Goal: Task Accomplishment & Management: Manage account settings

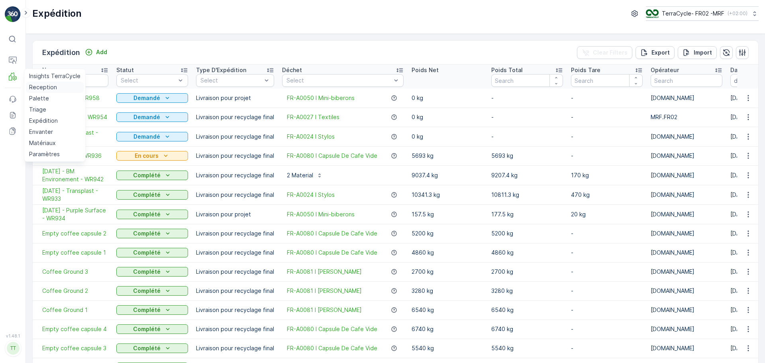
click at [44, 86] on p "Reception" at bounding box center [43, 87] width 28 height 8
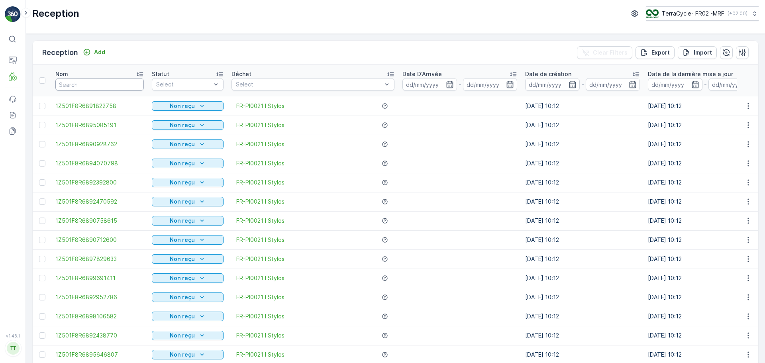
click at [108, 83] on input "text" at bounding box center [99, 84] width 88 height 13
type input "9769"
click at [108, 83] on input "9769" at bounding box center [99, 84] width 88 height 13
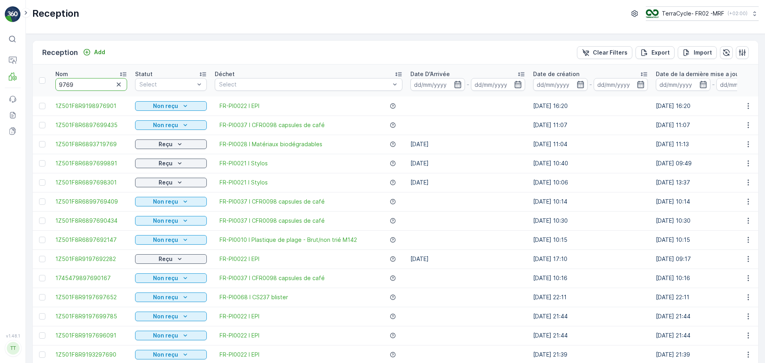
click at [108, 83] on input "9769" at bounding box center [91, 84] width 72 height 13
type input "97698301"
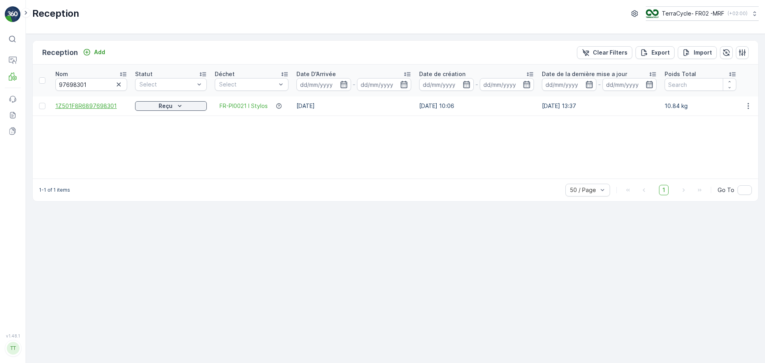
drag, startPoint x: 47, startPoint y: 104, endPoint x: 77, endPoint y: 104, distance: 29.9
click at [77, 104] on tr "1Z501F8R6897698301 Reçu FR-PI0021 I Stylos [DATE] [DATE] 10:06 [DATE] 13:37 10.…" at bounding box center [676, 105] width 1287 height 19
drag, startPoint x: 53, startPoint y: 103, endPoint x: 128, endPoint y: 112, distance: 76.2
click at [128, 112] on td "1Z501F8R6897698301" at bounding box center [91, 105] width 80 height 19
copy span "1Z501F8R6897698301"
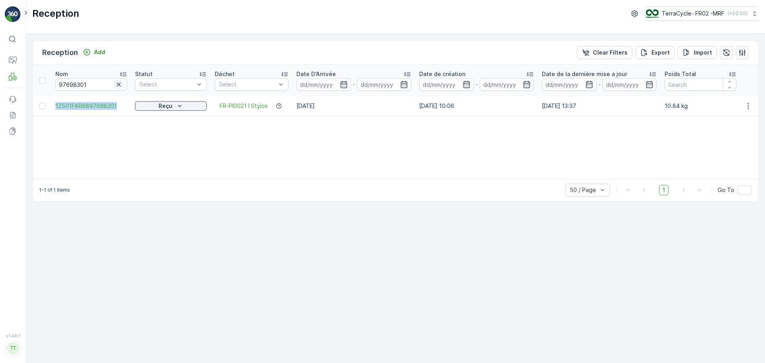
click at [117, 83] on icon "button" at bounding box center [119, 84] width 8 height 8
click at [84, 83] on input "text" at bounding box center [91, 84] width 72 height 13
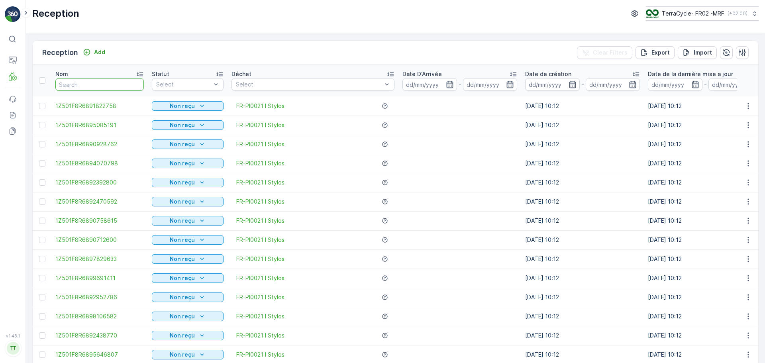
click at [84, 83] on input "text" at bounding box center [99, 84] width 88 height 13
type input "9439"
click at [84, 83] on input "9439" at bounding box center [99, 84] width 88 height 13
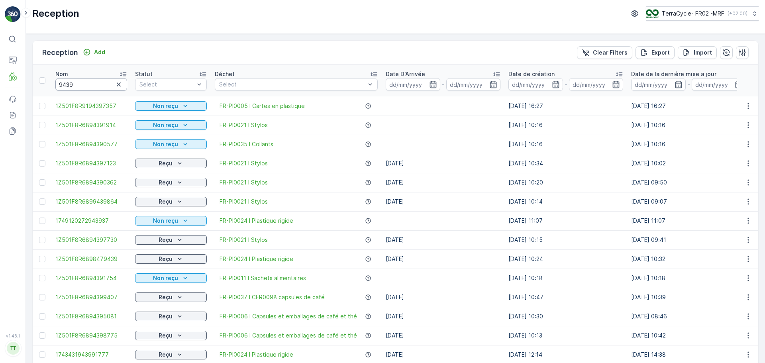
click at [84, 83] on input "9439" at bounding box center [91, 84] width 72 height 13
type input "94390362"
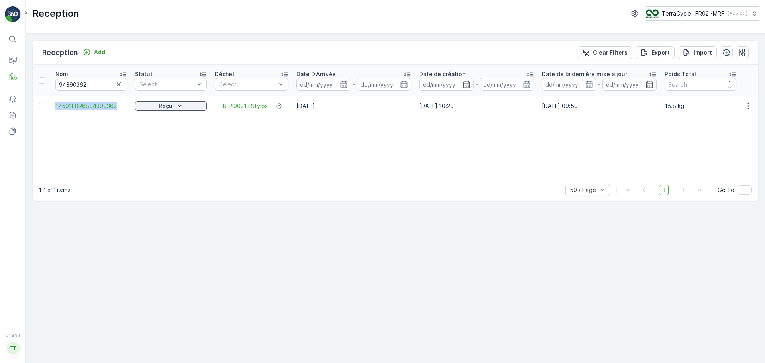
drag, startPoint x: 52, startPoint y: 106, endPoint x: 127, endPoint y: 113, distance: 75.6
click at [127, 113] on tr "1Z501F8R6894390362 Reçu FR-PI0021 I Stylos [DATE] [DATE] 10:20 [DATE] 09:50 18.…" at bounding box center [676, 105] width 1287 height 19
copy span "1Z501F8R6894390362"
click at [120, 87] on icon "button" at bounding box center [119, 84] width 8 height 8
click at [71, 88] on input "text" at bounding box center [91, 84] width 72 height 13
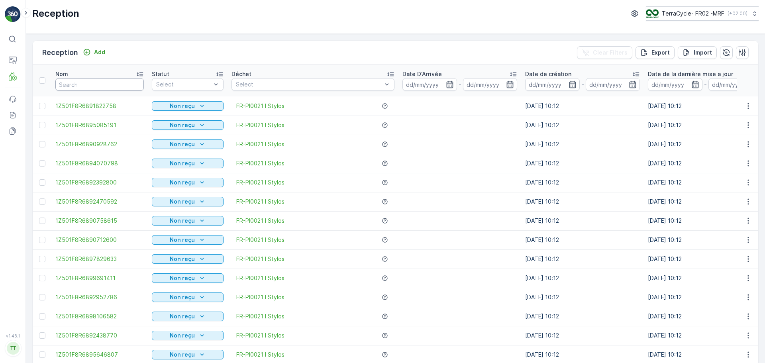
click at [74, 83] on input "text" at bounding box center [99, 84] width 88 height 13
type input "9202"
click at [74, 83] on input "9202" at bounding box center [99, 84] width 88 height 13
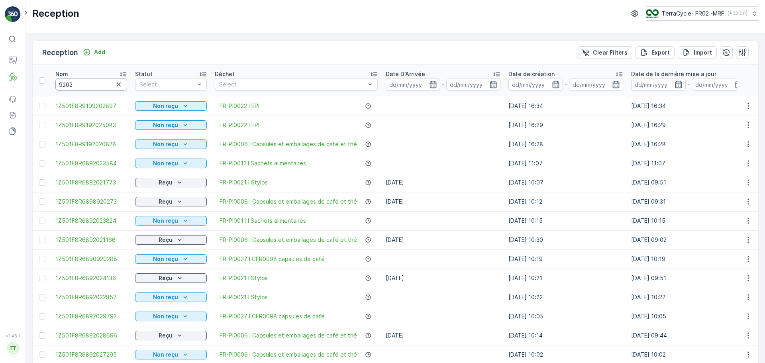
click at [82, 84] on input "9202" at bounding box center [91, 84] width 72 height 13
type input "92021"
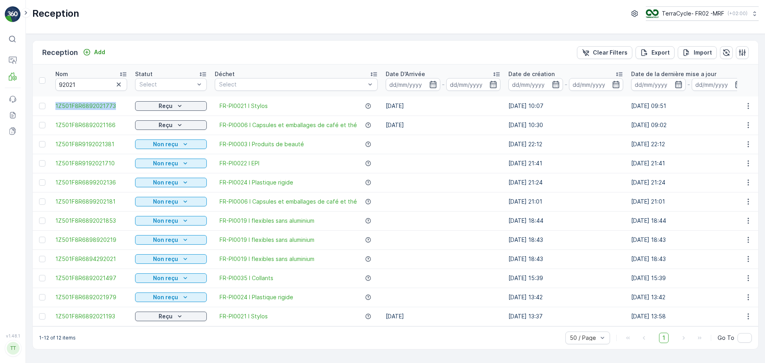
drag, startPoint x: 86, startPoint y: 105, endPoint x: 128, endPoint y: 105, distance: 41.4
click at [128, 105] on td "1Z501F8R6892021773" at bounding box center [91, 105] width 80 height 19
copy span "1Z501F8R6892021773"
click at [119, 86] on icon "button" at bounding box center [119, 84] width 8 height 8
click at [86, 87] on input "text" at bounding box center [91, 84] width 72 height 13
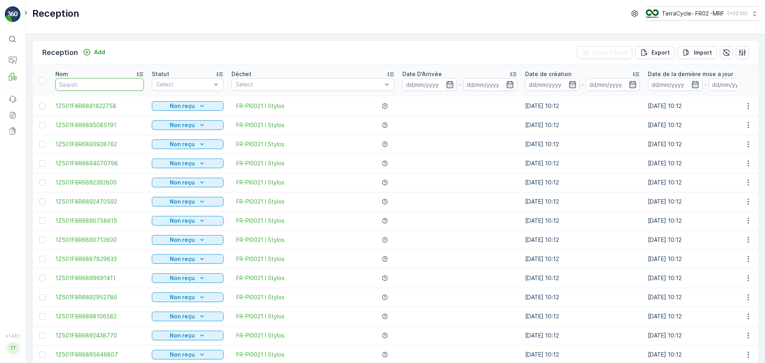
click at [86, 87] on input "text" at bounding box center [99, 84] width 88 height 13
type input "9891"
click at [86, 88] on input "9891" at bounding box center [99, 84] width 88 height 13
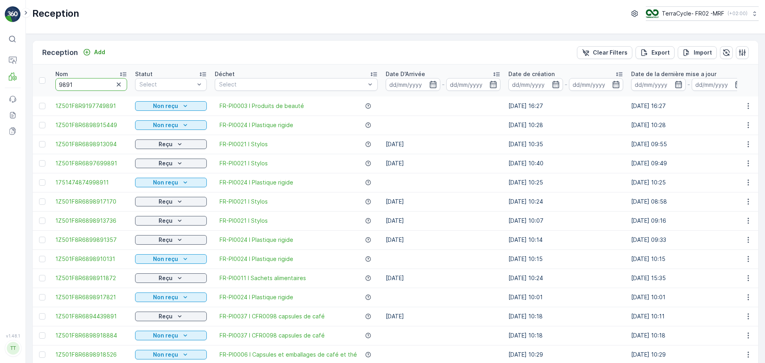
click at [86, 88] on input "9891" at bounding box center [91, 84] width 72 height 13
type input "98913736"
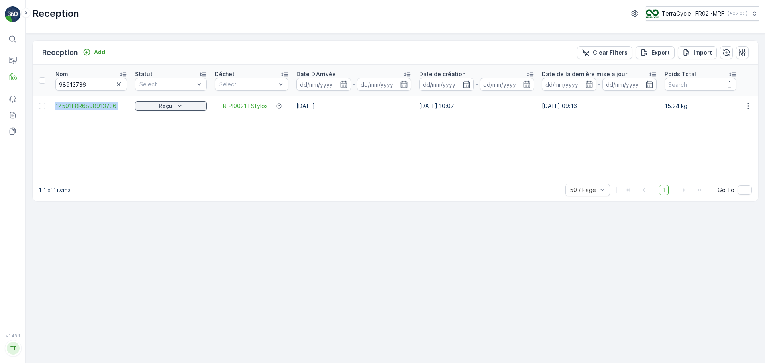
drag, startPoint x: 50, startPoint y: 104, endPoint x: 133, endPoint y: 106, distance: 83.3
click at [133, 106] on tr "1Z501F8R6898913736 Reçu FR-PI0021 I Stylos [DATE] [DATE] 10:07 [DATE] 09:16 15.…" at bounding box center [676, 105] width 1287 height 19
copy span "1Z501F8R6898913736"
click at [118, 83] on icon "button" at bounding box center [119, 84] width 4 height 4
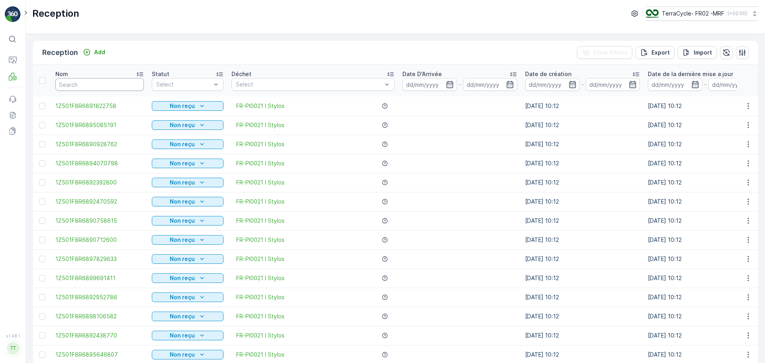
click at [77, 83] on input "text" at bounding box center [99, 84] width 88 height 13
type input "9860"
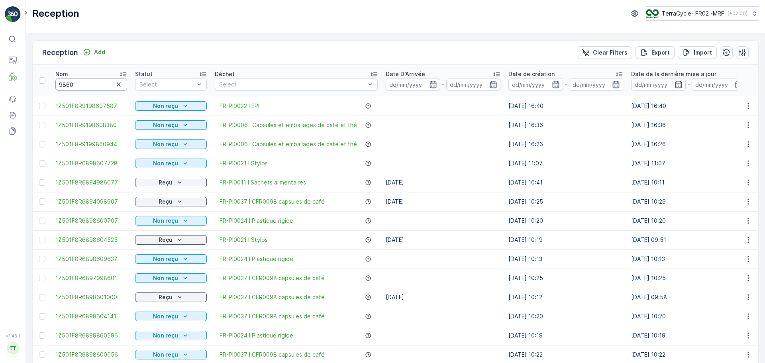
click at [79, 83] on input "9860" at bounding box center [91, 84] width 72 height 13
type input "98604525"
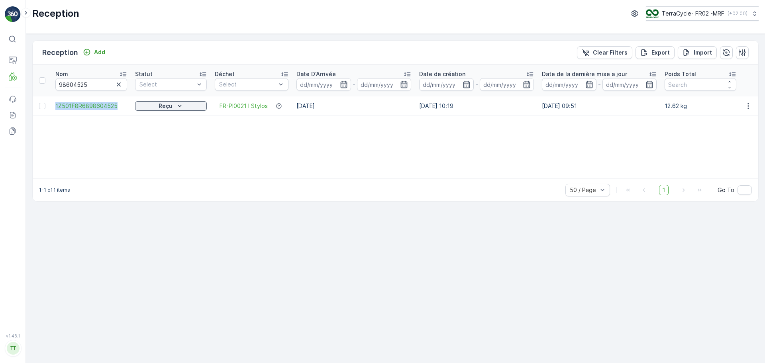
drag, startPoint x: 53, startPoint y: 106, endPoint x: 127, endPoint y: 104, distance: 74.1
click at [127, 104] on td "1Z501F8R6898604525" at bounding box center [91, 105] width 80 height 19
copy span "1Z501F8R6898604525"
click at [117, 87] on icon "button" at bounding box center [119, 84] width 8 height 8
click at [92, 86] on input "text" at bounding box center [91, 84] width 72 height 13
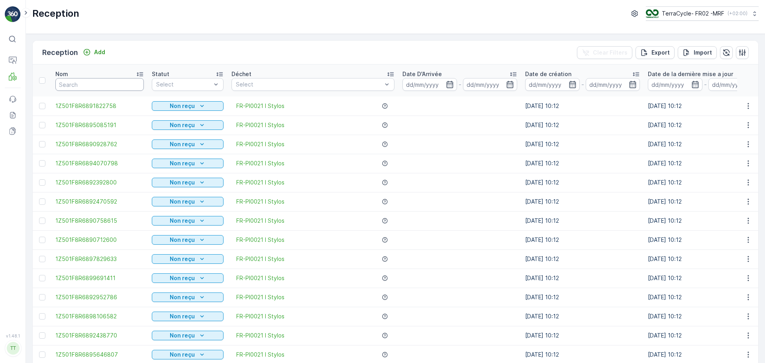
click at [92, 86] on input "text" at bounding box center [99, 84] width 88 height 13
type input "9905"
click at [80, 86] on input "9905" at bounding box center [99, 84] width 88 height 13
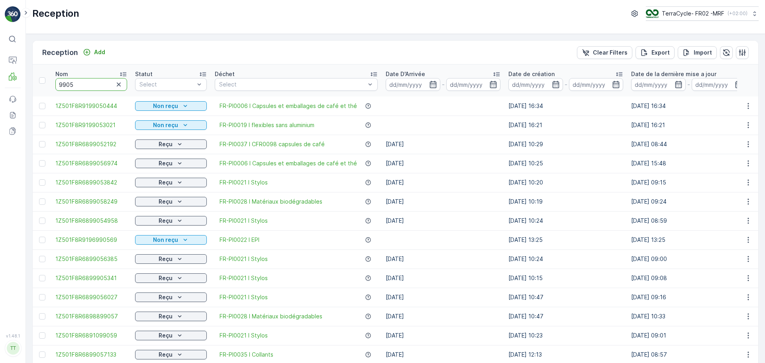
click at [80, 86] on input "9905" at bounding box center [91, 84] width 72 height 13
type input "99054958"
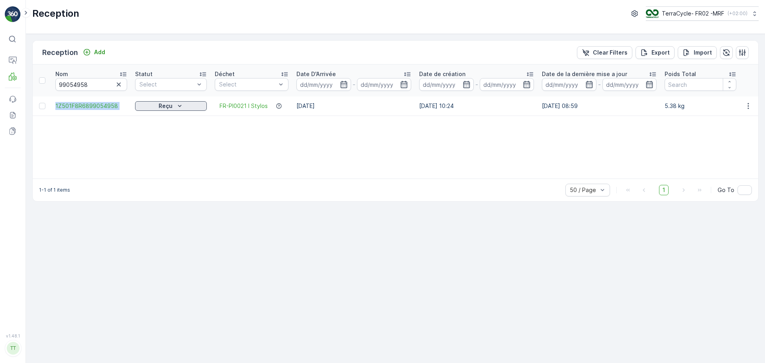
drag, startPoint x: 49, startPoint y: 103, endPoint x: 144, endPoint y: 103, distance: 95.2
click at [144, 103] on tr "1Z501F8R6899054958 Reçu FR-PI0021 I Stylos [DATE] [DATE] 10:24 [DATE] 08:59 5.3…" at bounding box center [676, 105] width 1287 height 19
copy span "1Z501F8R6899054958"
click at [118, 83] on icon "button" at bounding box center [119, 84] width 8 height 8
click at [67, 83] on input "text" at bounding box center [91, 84] width 72 height 13
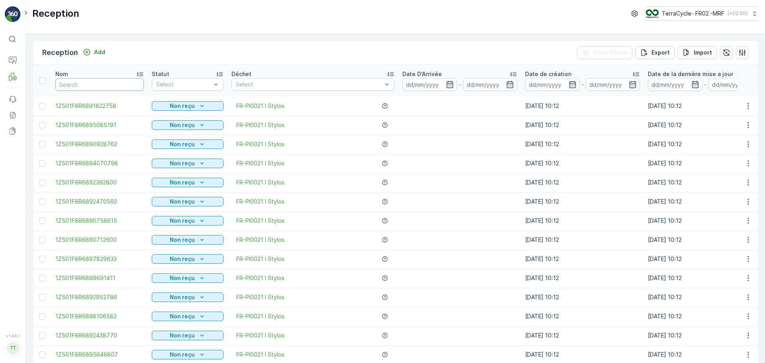
click at [67, 83] on input "text" at bounding box center [99, 84] width 88 height 13
type input "9703"
click at [81, 89] on input "9703" at bounding box center [99, 84] width 88 height 13
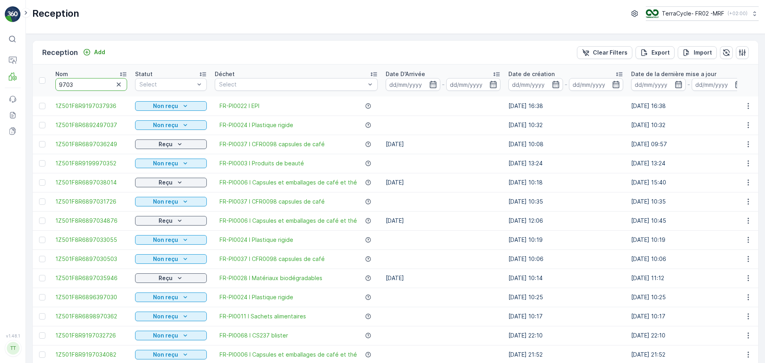
click at [82, 88] on input "9703" at bounding box center [91, 84] width 72 height 13
type input "97036249"
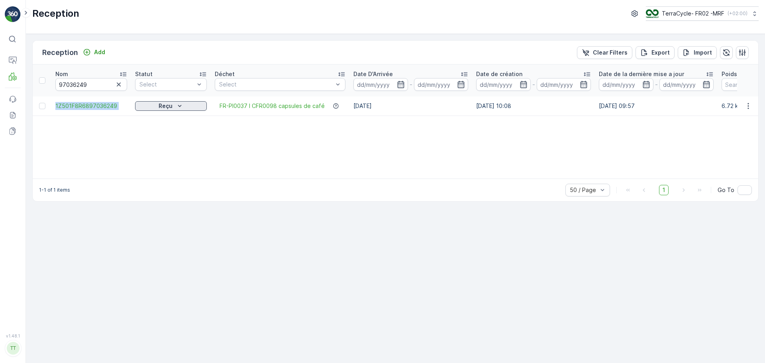
drag, startPoint x: 51, startPoint y: 105, endPoint x: 139, endPoint y: 108, distance: 87.7
click at [139, 108] on tr "1Z501F8R6897036249 Reçu FR-PI0037 I CFR0098 capsules de café [DATE] [DATE] 10:0…" at bounding box center [705, 105] width 1344 height 19
copy span "1Z501F8R6897036249"
click at [115, 84] on icon "button" at bounding box center [119, 84] width 8 height 8
click at [86, 88] on input "text" at bounding box center [91, 84] width 72 height 13
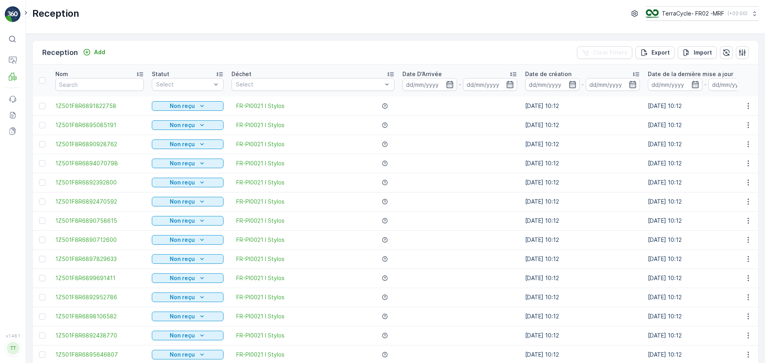
click at [89, 86] on input "text" at bounding box center [99, 84] width 88 height 13
type input "9791"
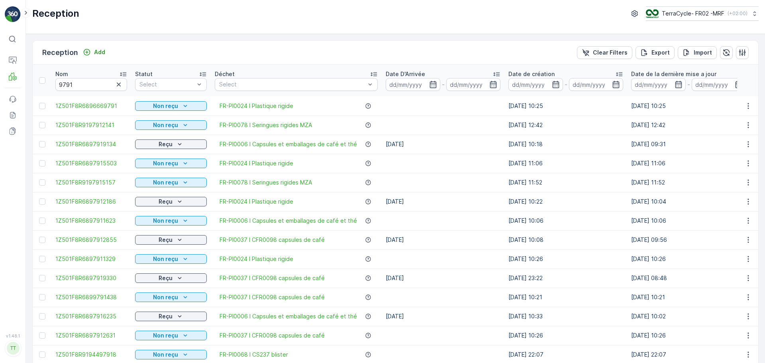
click at [96, 41] on div "Reception Add Clear Filters Export Import" at bounding box center [396, 53] width 726 height 24
click at [77, 84] on input "9791" at bounding box center [91, 84] width 72 height 13
type input "97912855"
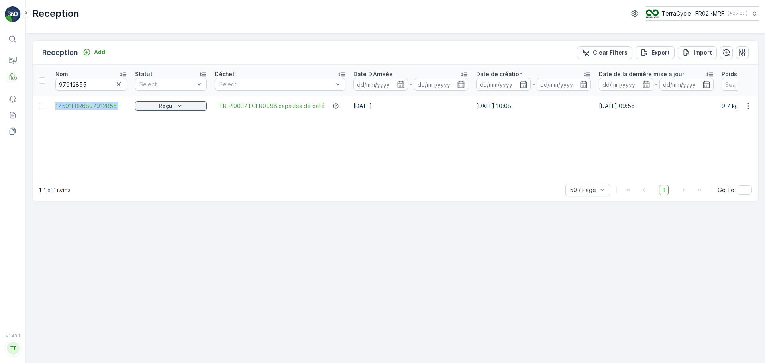
drag, startPoint x: 53, startPoint y: 104, endPoint x: 134, endPoint y: 110, distance: 80.7
click at [134, 110] on tr "1Z501F8R6897912855 Reçu FR-PI0037 I CFR0098 capsules de café [DATE] [DATE] 10:0…" at bounding box center [705, 105] width 1344 height 19
copy span "1Z501F8R6897912855"
drag, startPoint x: 121, startPoint y: 82, endPoint x: 115, endPoint y: 84, distance: 6.1
click at [120, 82] on icon "button" at bounding box center [119, 84] width 8 height 8
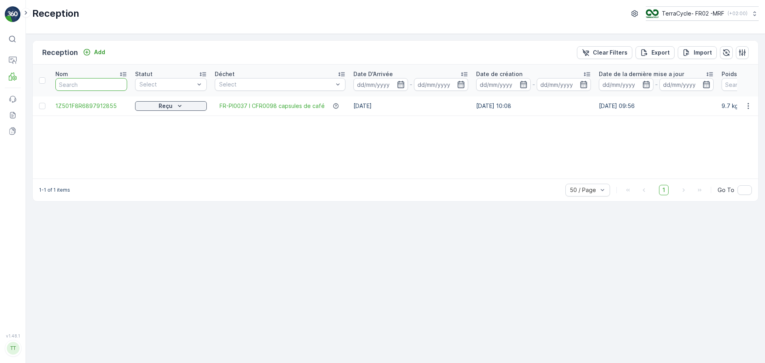
click at [80, 84] on input "text" at bounding box center [91, 84] width 72 height 13
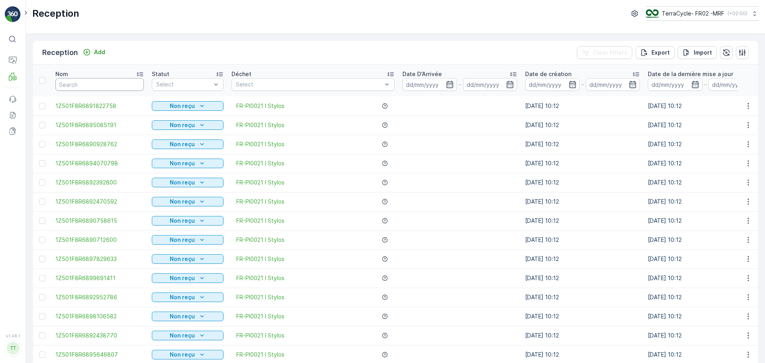
click at [78, 85] on input "text" at bounding box center [99, 84] width 88 height 13
type input "9575"
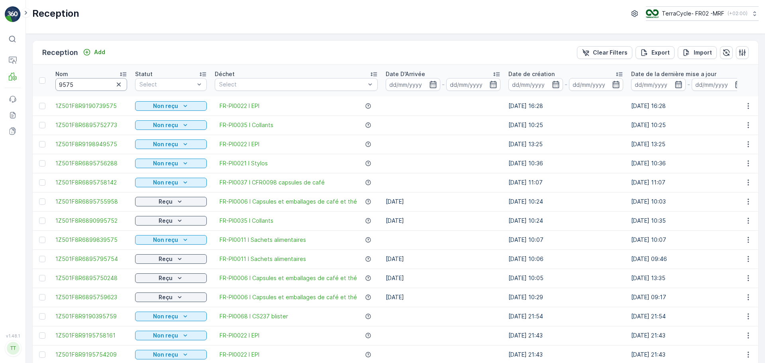
click at [86, 82] on input "9575" at bounding box center [91, 84] width 72 height 13
type input "957562"
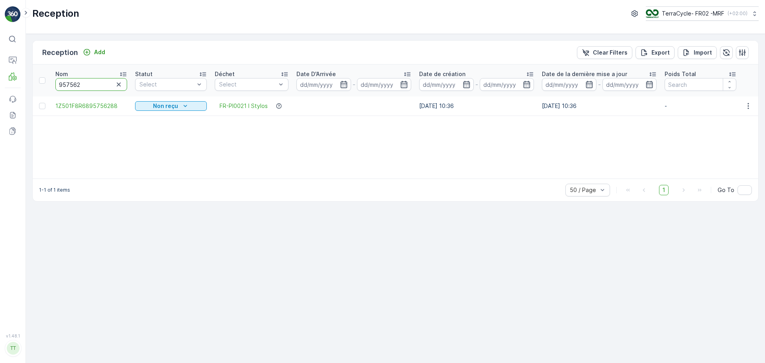
click at [86, 82] on input "957562" at bounding box center [91, 84] width 72 height 13
drag, startPoint x: 53, startPoint y: 104, endPoint x: 136, endPoint y: 110, distance: 83.5
click at [136, 110] on tr "1Z501F8R6895756288 Non reçu FR-PI0021 I Stylos [DATE] 10:36 [DATE] 10:36 - - 0 …" at bounding box center [676, 105] width 1287 height 19
copy span "1Z501F8R6895756288"
click at [120, 83] on icon "button" at bounding box center [119, 84] width 4 height 4
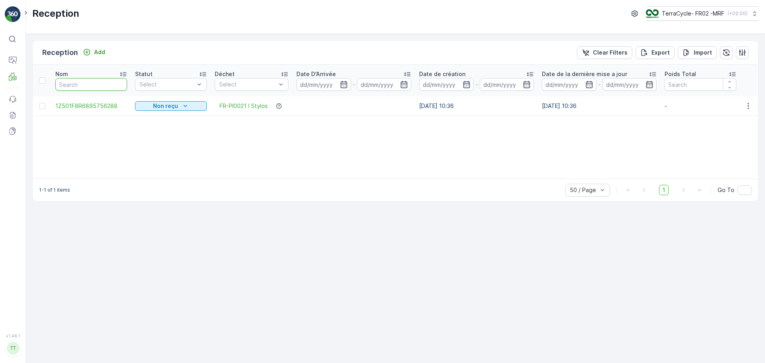
click at [64, 86] on input "text" at bounding box center [91, 84] width 72 height 13
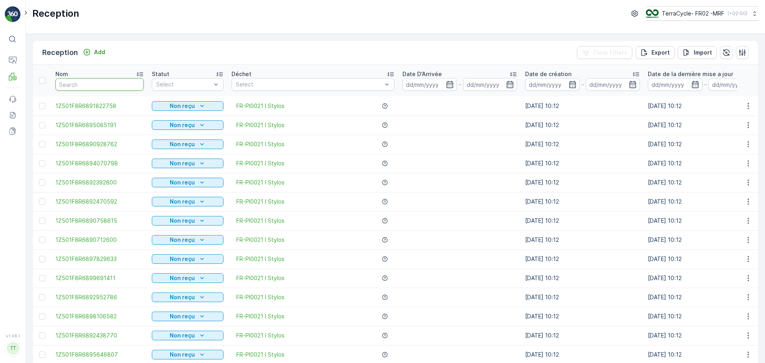
click at [64, 86] on input "text" at bounding box center [99, 84] width 88 height 13
type input "9054"
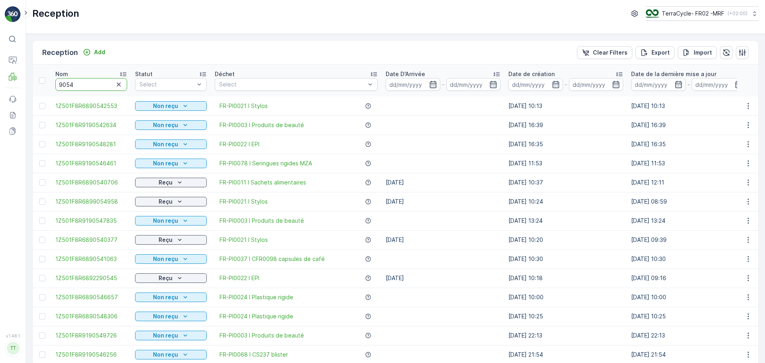
click at [98, 86] on input "9054" at bounding box center [91, 84] width 72 height 13
type input "90540377"
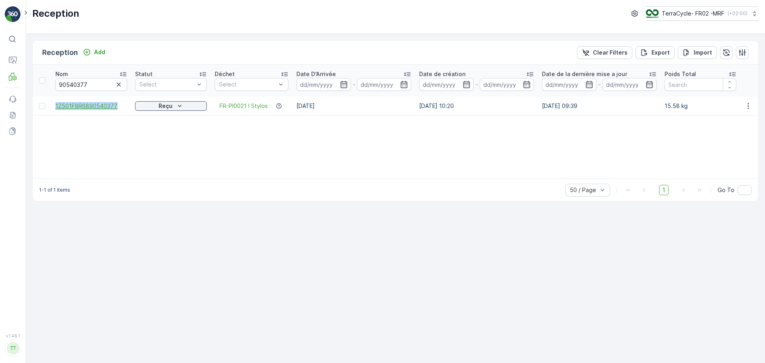
drag, startPoint x: 52, startPoint y: 107, endPoint x: 125, endPoint y: 110, distance: 73.0
click at [125, 110] on td "1Z501F8R6890540377" at bounding box center [91, 105] width 80 height 19
copy span "1Z501F8R6890540377"
click at [116, 86] on icon "button" at bounding box center [119, 84] width 8 height 8
click at [76, 83] on input "text" at bounding box center [91, 84] width 72 height 13
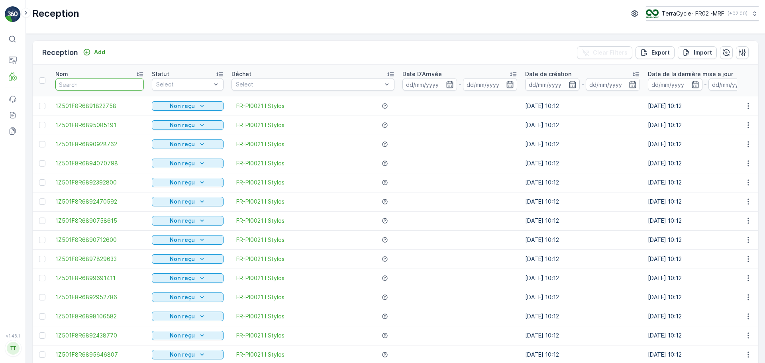
click at [75, 83] on input "text" at bounding box center [99, 84] width 88 height 13
type input "9113"
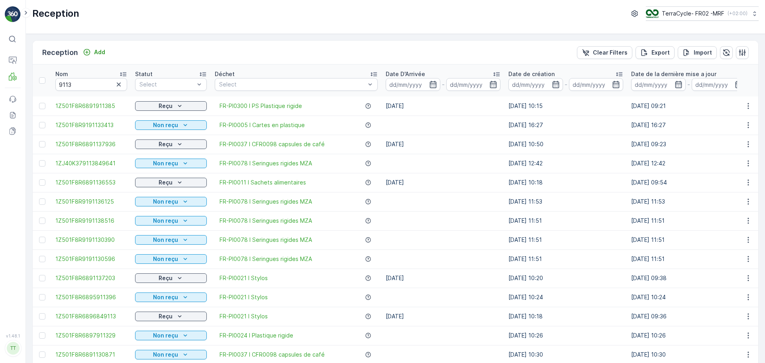
click at [76, 84] on input "9113" at bounding box center [91, 84] width 72 height 13
type input "91137203"
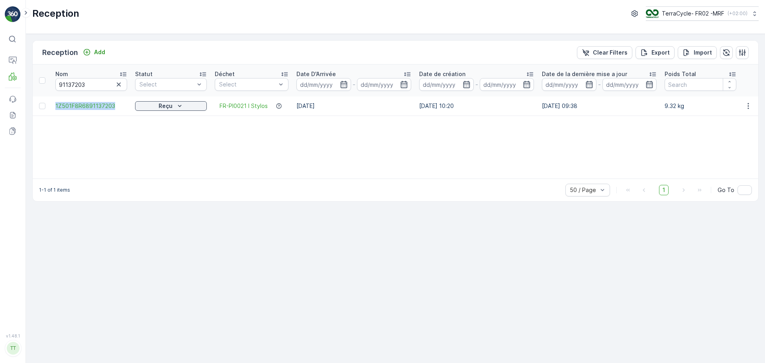
drag, startPoint x: 53, startPoint y: 107, endPoint x: 127, endPoint y: 108, distance: 74.5
click at [127, 108] on td "1Z501F8R6891137203" at bounding box center [91, 105] width 80 height 19
click at [119, 85] on icon "button" at bounding box center [119, 84] width 8 height 8
click at [90, 84] on input "text" at bounding box center [91, 84] width 72 height 13
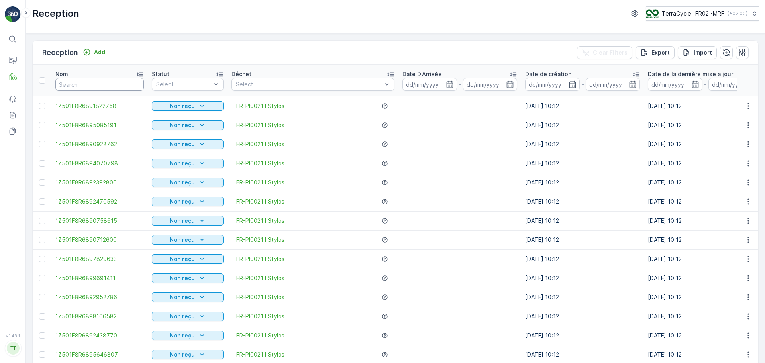
click at [90, 84] on input "text" at bounding box center [99, 84] width 88 height 13
type input "9345"
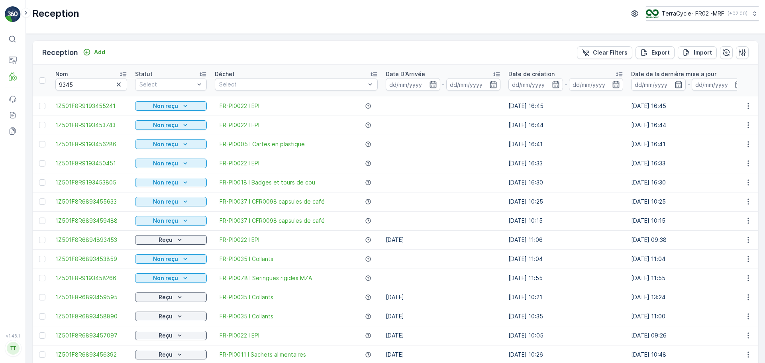
click at [89, 84] on input "9345" at bounding box center [91, 84] width 72 height 13
type input "93459488"
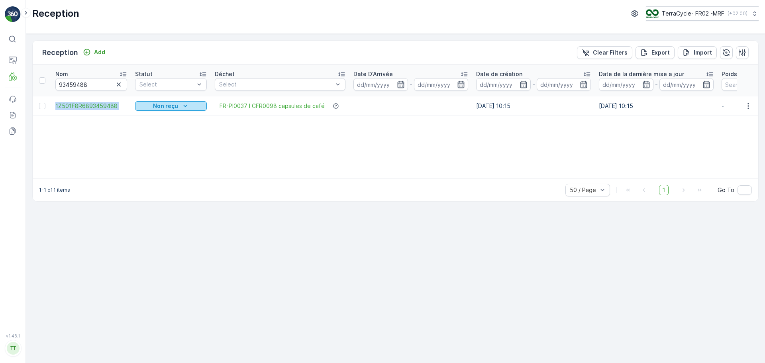
drag, startPoint x: 50, startPoint y: 103, endPoint x: 148, endPoint y: 103, distance: 98.4
click at [148, 103] on tr "1Z501F8R6893459488 Non reçu FR-PI0037 I CFR0098 capsules de café [DATE] 10:15 […" at bounding box center [705, 105] width 1344 height 19
click at [726, 20] on button "TerraCycle- FR02 -MRF ( +02:00 )" at bounding box center [702, 13] width 114 height 14
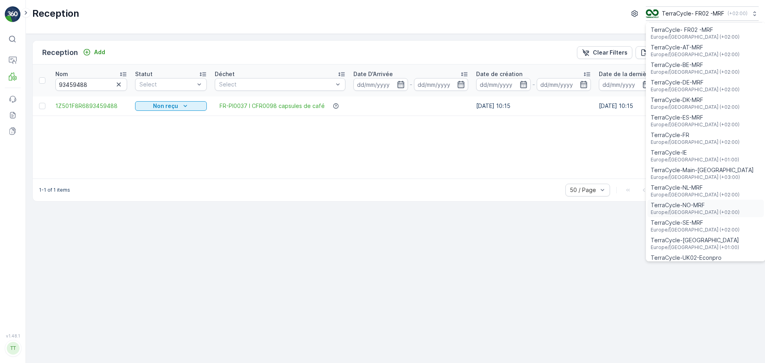
scroll to position [29, 0]
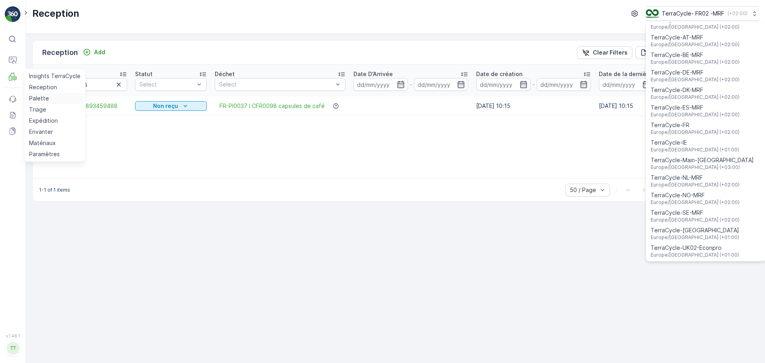
click at [36, 94] on link "Palette" at bounding box center [55, 98] width 58 height 11
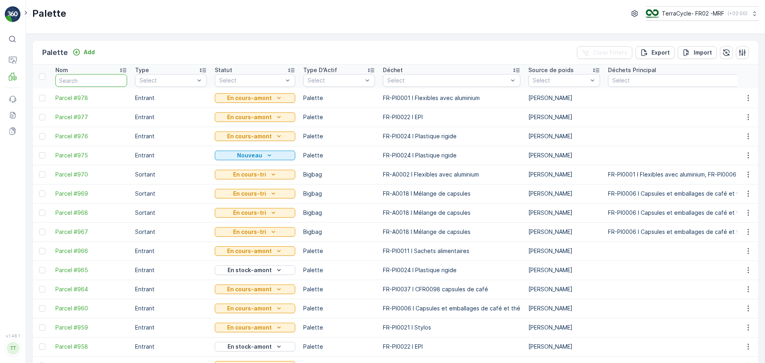
click at [99, 80] on input "text" at bounding box center [91, 80] width 72 height 13
type input "FD717"
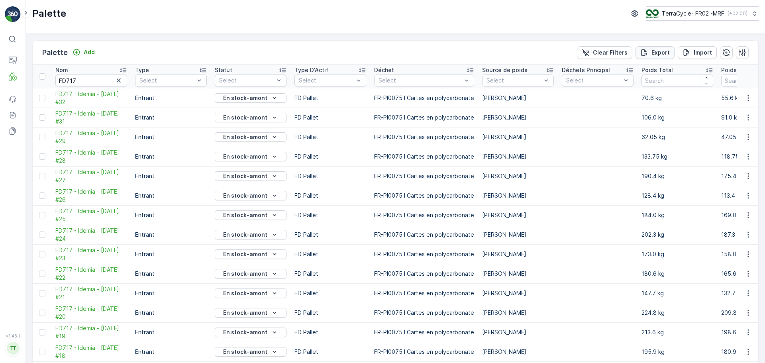
click at [655, 49] on p "Export" at bounding box center [660, 53] width 18 height 8
click at [657, 49] on span "reports" at bounding box center [701, 50] width 94 height 8
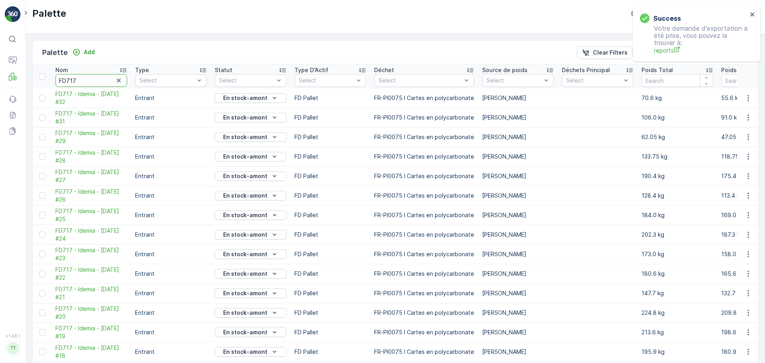
click at [77, 77] on input "FD717" at bounding box center [91, 80] width 72 height 13
type input "FD726"
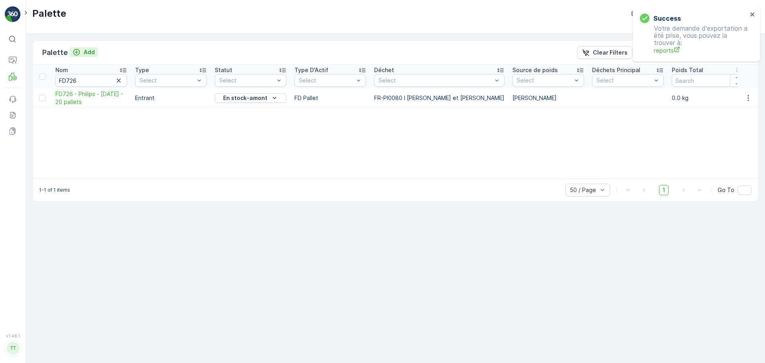
click at [86, 51] on p "Add" at bounding box center [89, 52] width 11 height 8
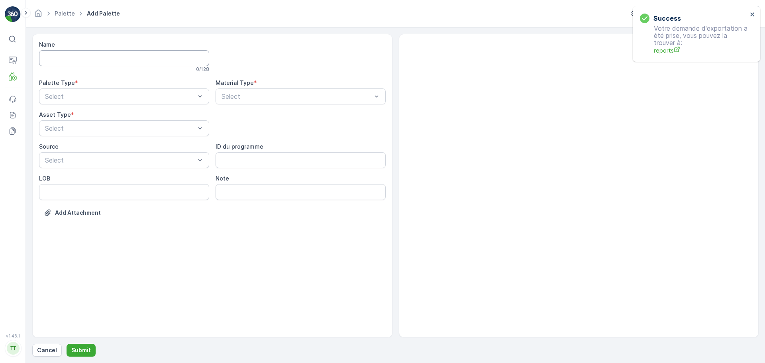
click at [83, 57] on input "Name" at bounding box center [124, 58] width 170 height 16
type input "FD728 - Philips - [DATE] - 22 pallets"
click at [127, 98] on div at bounding box center [120, 97] width 152 height 7
click at [94, 120] on div "Entrant" at bounding box center [124, 117] width 161 height 7
click at [241, 96] on div at bounding box center [297, 97] width 152 height 7
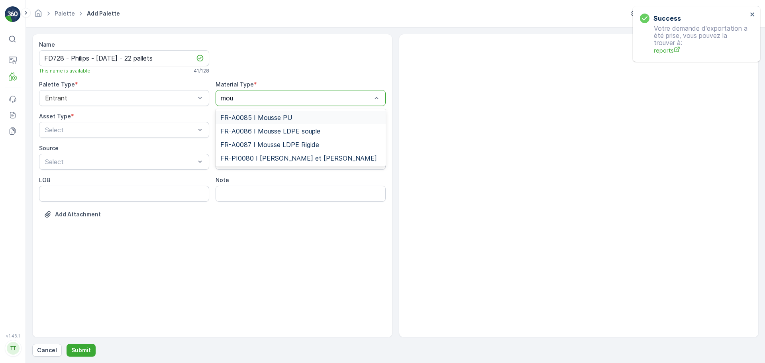
type input "mous"
click at [272, 155] on span "FR-PI0080 I [PERSON_NAME] et [PERSON_NAME]" at bounding box center [298, 158] width 157 height 7
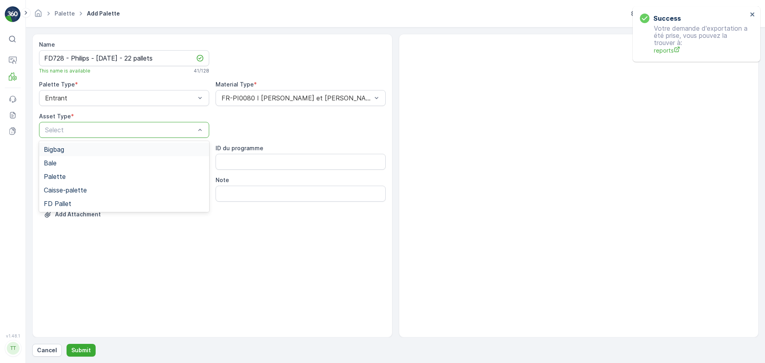
click at [123, 131] on div at bounding box center [120, 129] width 152 height 7
click at [88, 151] on div "Bigbag" at bounding box center [124, 149] width 161 height 7
click at [67, 125] on div "Bigbag" at bounding box center [124, 130] width 170 height 16
click at [112, 208] on div "FD Pallet" at bounding box center [124, 204] width 170 height 14
click at [58, 167] on div "Select" at bounding box center [124, 162] width 170 height 16
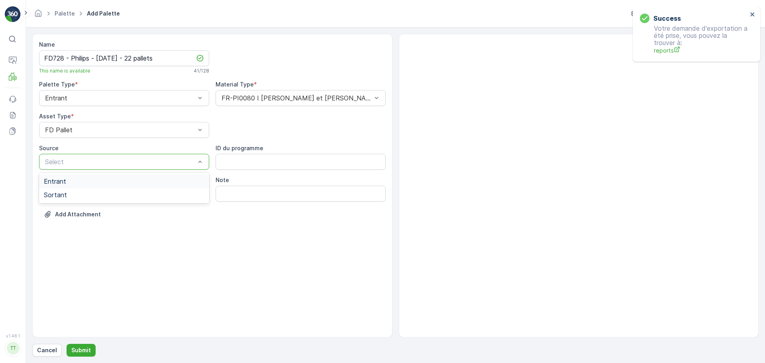
click at [76, 184] on div "Entrant" at bounding box center [124, 181] width 161 height 7
click at [78, 350] on p "Submit" at bounding box center [81, 350] width 20 height 8
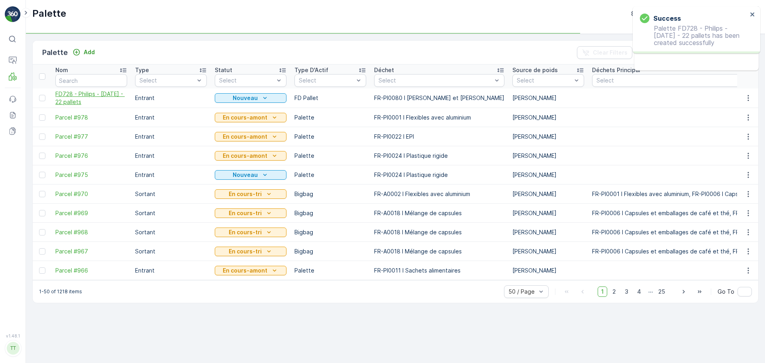
click at [90, 100] on span "FD728 - Philips - [DATE] - 22 pallets" at bounding box center [91, 98] width 72 height 16
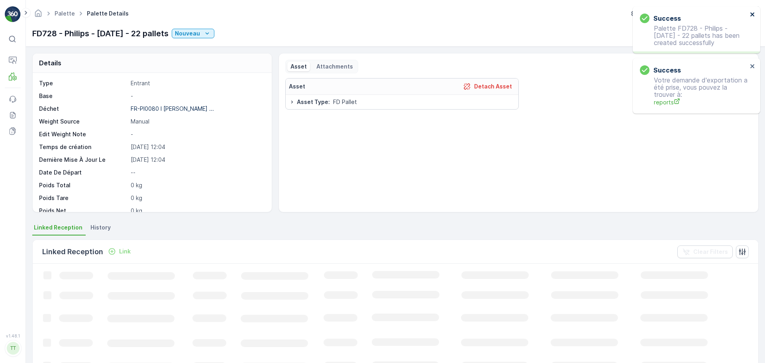
click at [754, 12] on icon "close" at bounding box center [753, 14] width 6 height 6
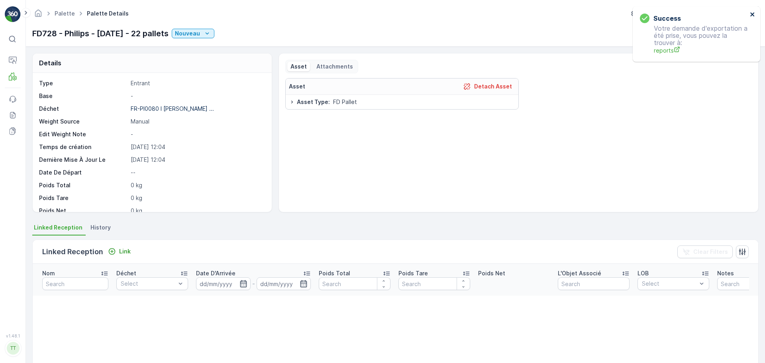
click at [754, 14] on icon "close" at bounding box center [753, 14] width 6 height 6
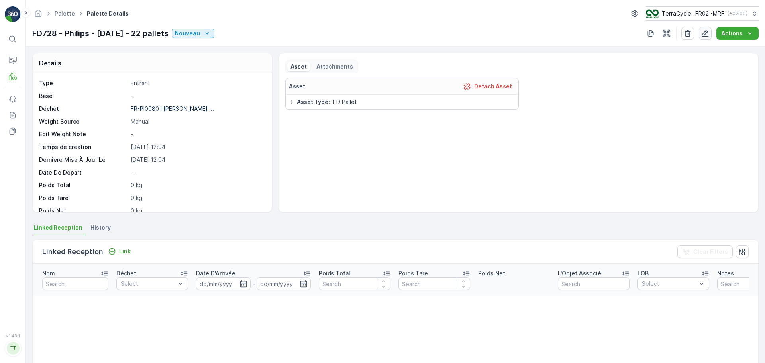
click at [702, 32] on button "button" at bounding box center [705, 33] width 13 height 13
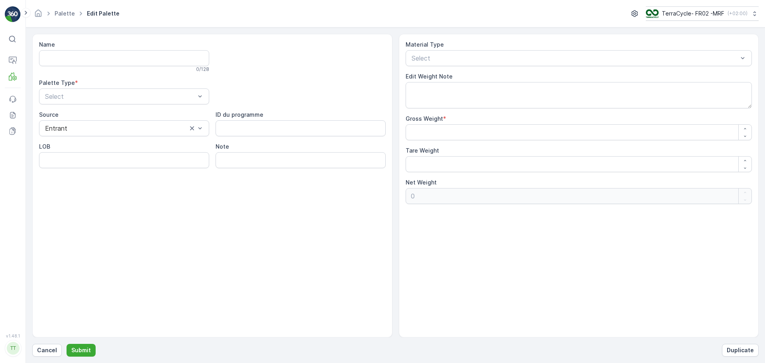
type input "FD728 - Philips - [DATE] - 22 pallets"
type Weight "0"
drag, startPoint x: 452, startPoint y: 131, endPoint x: 380, endPoint y: 134, distance: 71.8
click at [380, 134] on div "Name FD728 - Philips - [DATE] - 22 pallets 41 / 128 Palette Type * Entrant Sour…" at bounding box center [395, 186] width 726 height 304
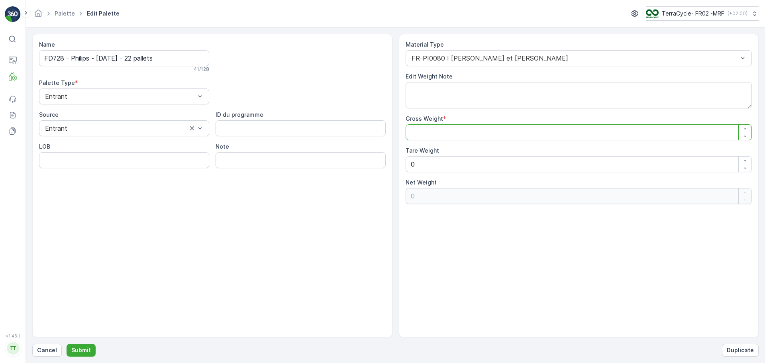
type Weight "1"
type Weight "10"
type Weight "108"
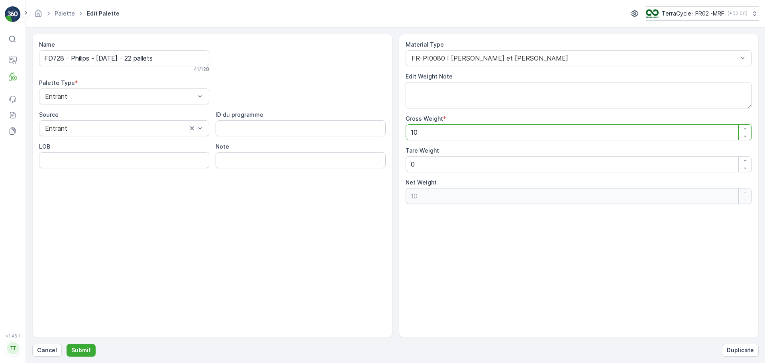
type Weight "108"
type Weight "1080"
click at [83, 349] on p "Submit" at bounding box center [81, 350] width 20 height 8
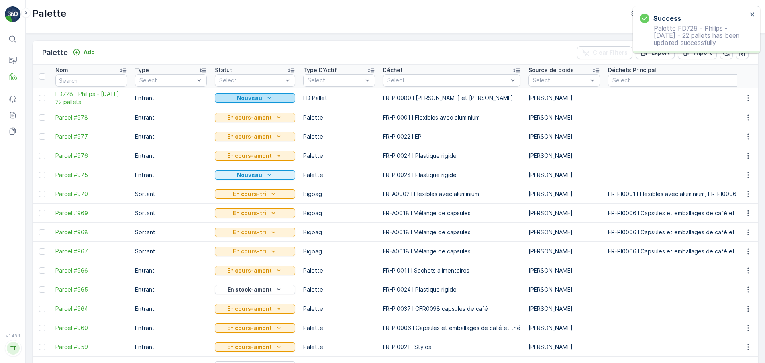
click at [261, 99] on div "Nouveau" at bounding box center [255, 98] width 74 height 8
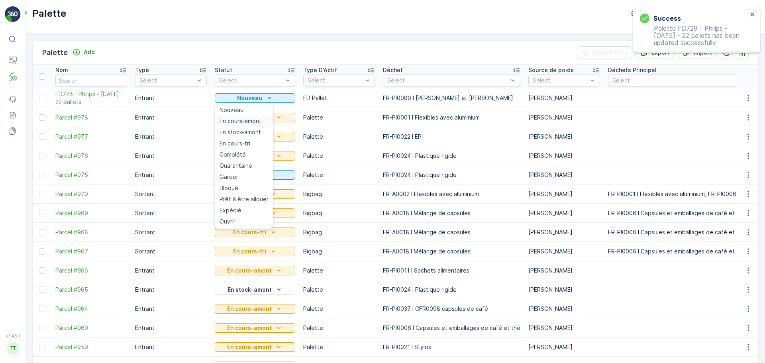
click at [251, 122] on span "En cours-amont" at bounding box center [241, 121] width 42 height 8
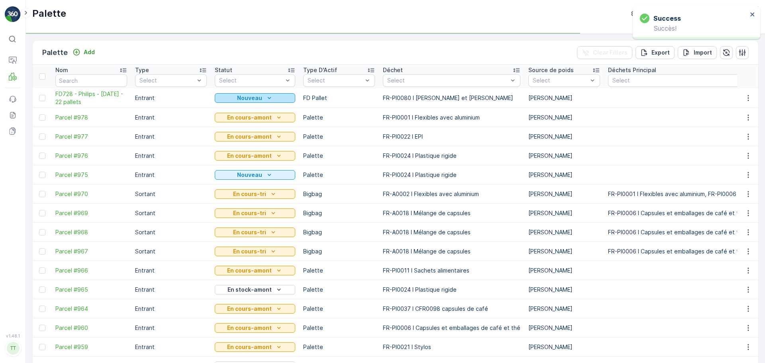
click at [267, 100] on icon "Nouveau" at bounding box center [269, 98] width 8 height 8
click at [269, 99] on p "En cours-amont" at bounding box center [249, 98] width 45 height 8
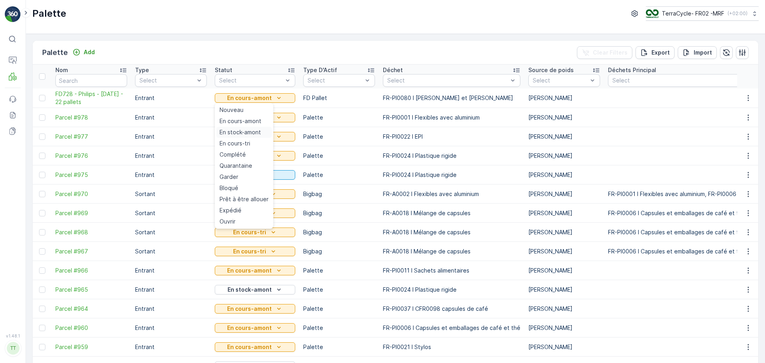
click at [252, 131] on span "En stock-amont" at bounding box center [240, 132] width 41 height 8
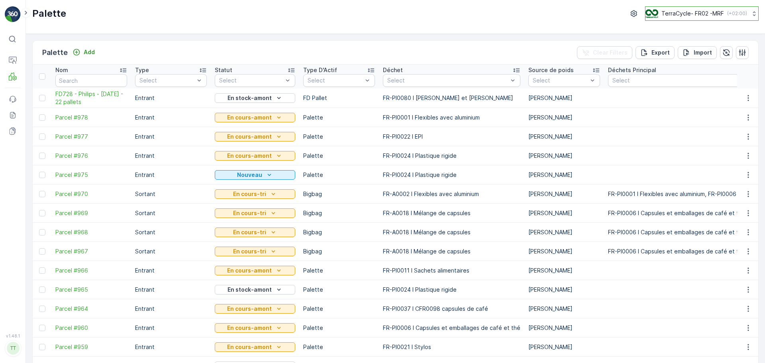
click at [675, 14] on p "TerraCycle- FR02 -MRF" at bounding box center [692, 14] width 63 height 8
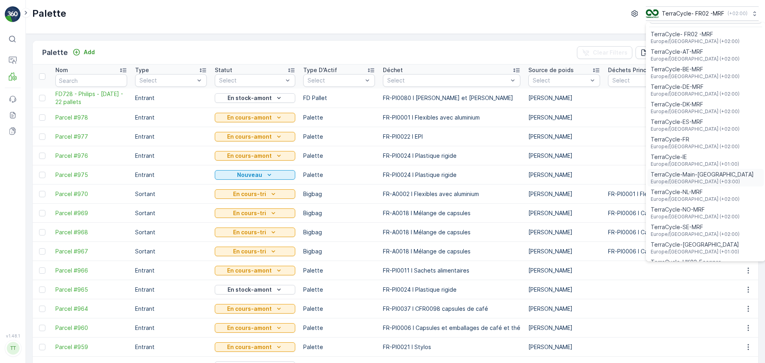
scroll to position [29, 0]
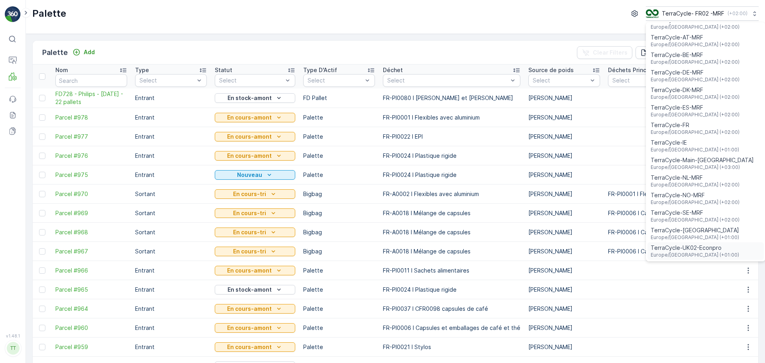
click at [683, 255] on span "Europe/[GEOGRAPHIC_DATA] (+01:00)" at bounding box center [695, 255] width 88 height 6
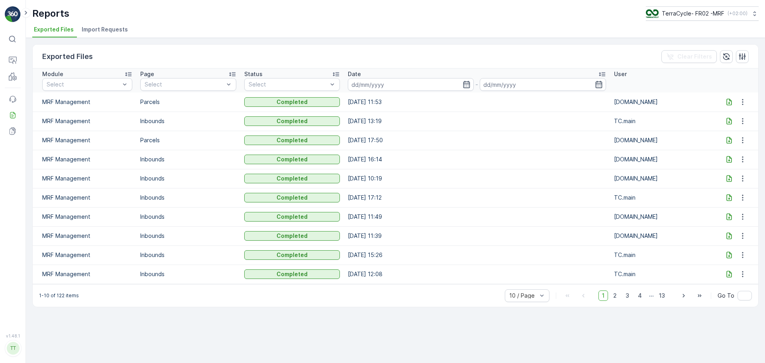
click at [729, 104] on icon at bounding box center [729, 102] width 8 height 8
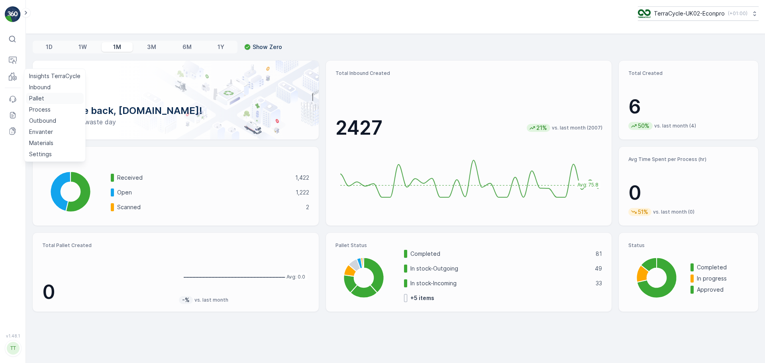
click at [39, 102] on p "Pallet" at bounding box center [36, 98] width 15 height 8
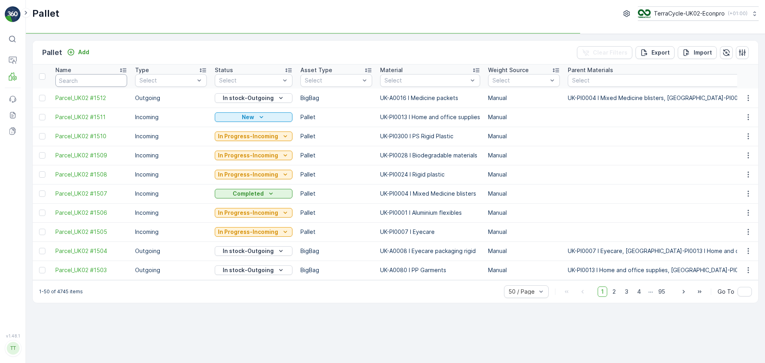
click at [112, 75] on input "text" at bounding box center [91, 80] width 72 height 13
click at [109, 76] on input "text" at bounding box center [91, 80] width 72 height 13
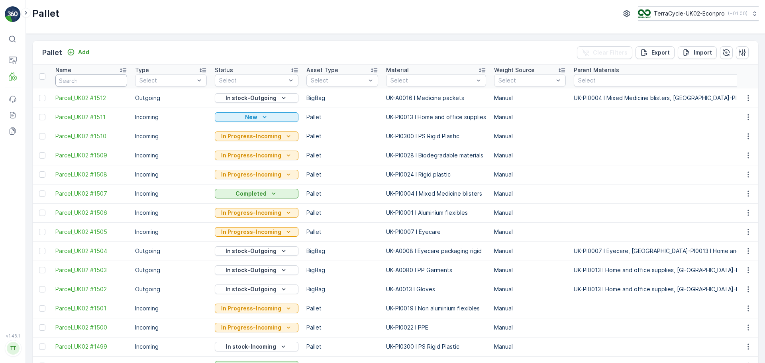
click at [96, 82] on input "text" at bounding box center [91, 80] width 72 height 13
type input "FD729"
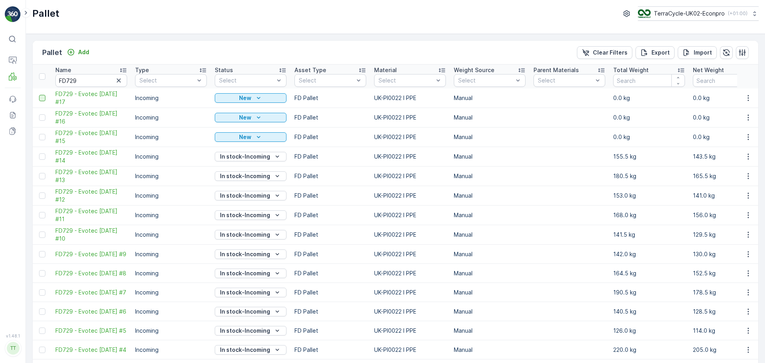
click at [43, 98] on div at bounding box center [42, 98] width 6 height 6
click at [39, 95] on input "checkbox" at bounding box center [39, 95] width 0 height 0
click at [39, 118] on div at bounding box center [42, 117] width 6 height 6
click at [39, 114] on input "checkbox" at bounding box center [39, 114] width 0 height 0
click at [41, 134] on div at bounding box center [42, 137] width 6 height 6
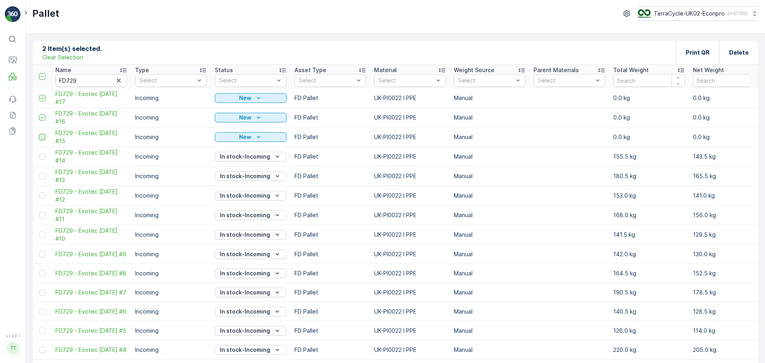
click at [39, 134] on input "checkbox" at bounding box center [39, 134] width 0 height 0
click at [738, 52] on p "Delete" at bounding box center [739, 53] width 20 height 8
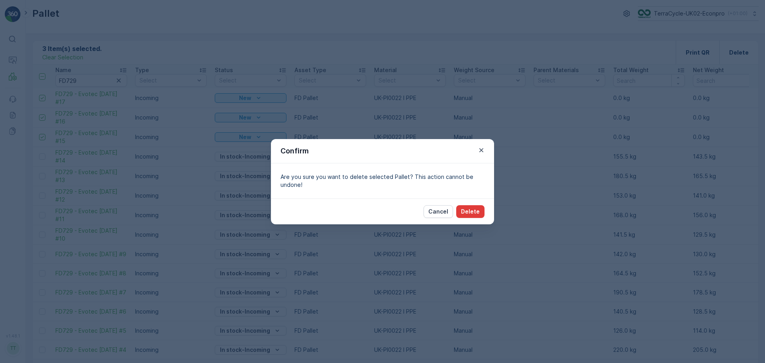
click at [474, 211] on p "Delete" at bounding box center [470, 212] width 19 height 8
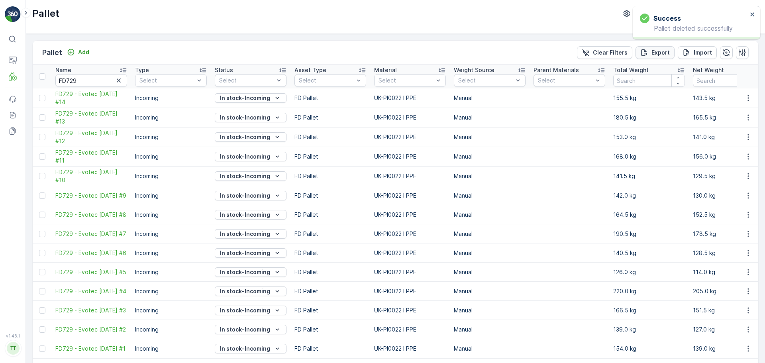
click at [662, 53] on p "Export" at bounding box center [660, 53] width 18 height 8
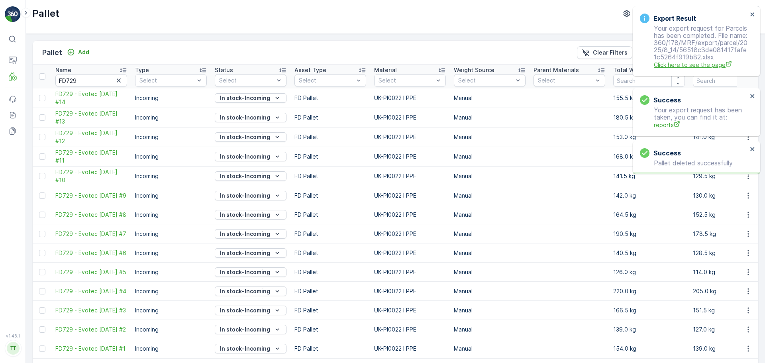
click at [710, 69] on span "Click here to see the page" at bounding box center [701, 65] width 94 height 8
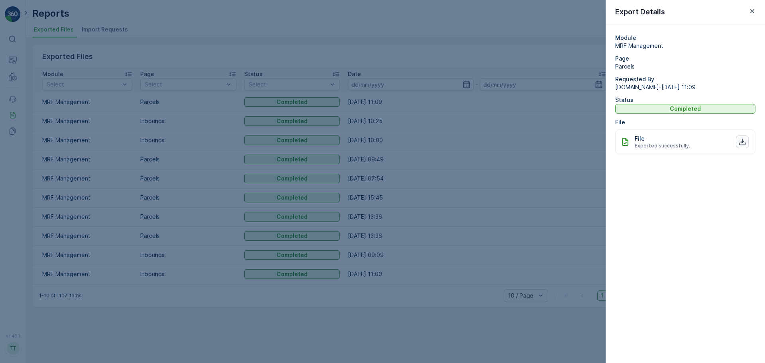
click at [742, 140] on icon "button" at bounding box center [742, 142] width 8 height 8
